Goal: Transaction & Acquisition: Book appointment/travel/reservation

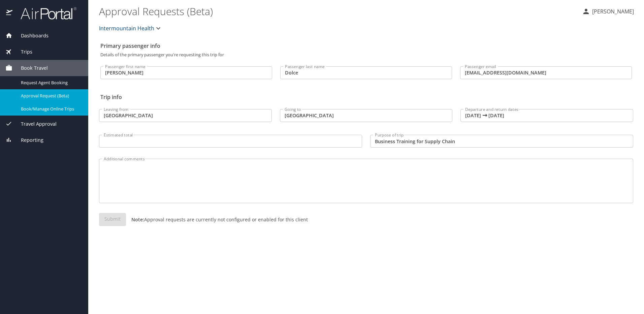
click at [55, 109] on span "Book/Manage Online Trips" at bounding box center [50, 109] width 59 height 6
click at [30, 34] on span "Dashboards" at bounding box center [30, 35] width 36 height 7
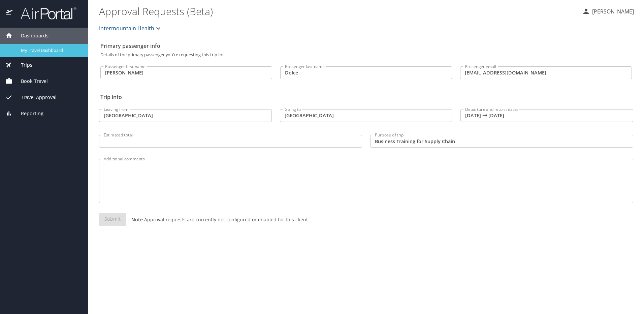
click at [35, 49] on span "My Travel Dashboard" at bounding box center [50, 50] width 59 height 6
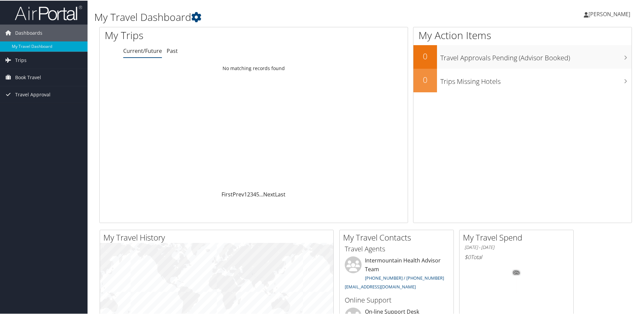
click at [604, 12] on span "[PERSON_NAME]" at bounding box center [609, 13] width 42 height 7
click at [575, 59] on link "View Travel Profile" at bounding box center [591, 59] width 75 height 11
click at [30, 76] on span "Book Travel" at bounding box center [28, 76] width 26 height 17
click at [33, 110] on link "Book/Manage Online Trips" at bounding box center [44, 110] width 88 height 10
click at [30, 110] on link "Book/Manage Online Trips" at bounding box center [44, 110] width 88 height 10
